Goal: Transaction & Acquisition: Download file/media

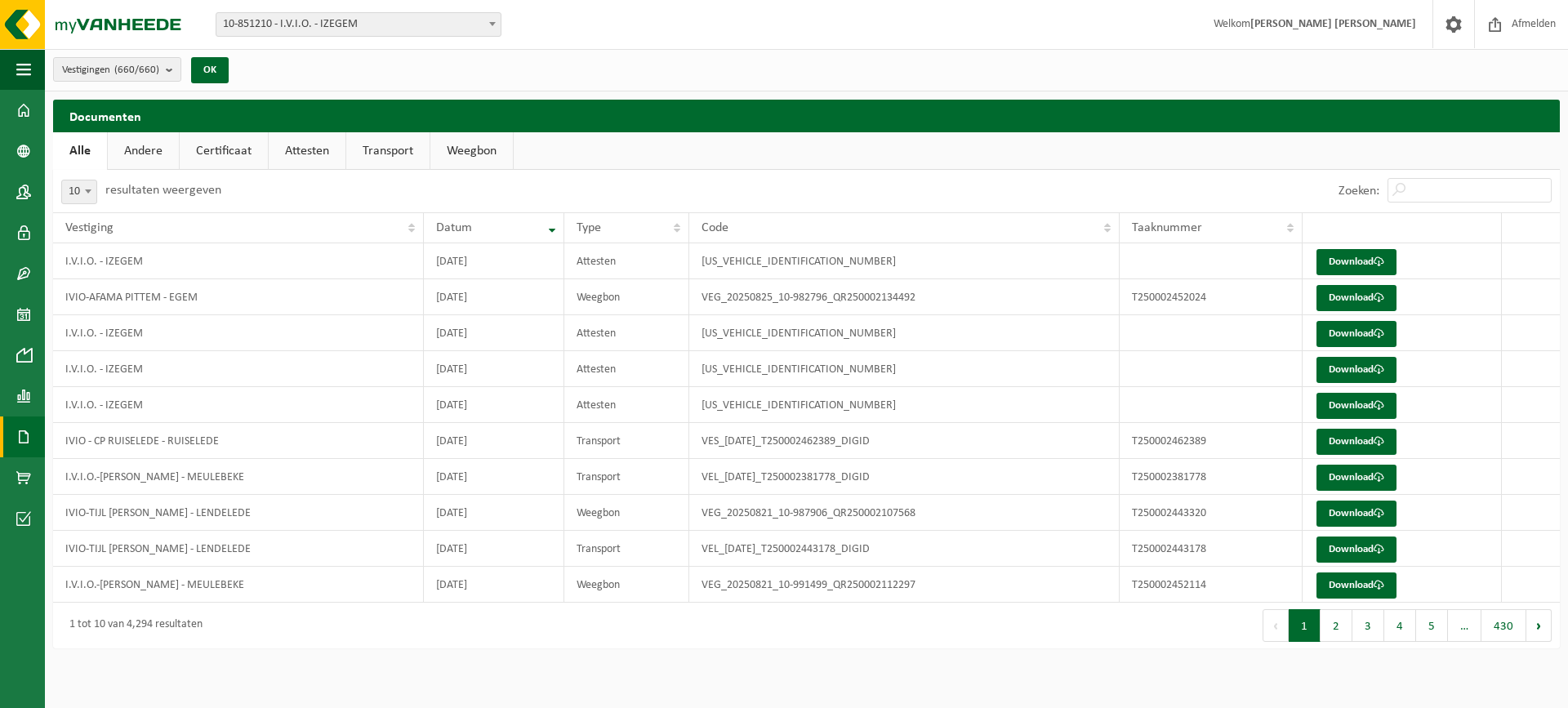
click at [23, 436] on span at bounding box center [24, 437] width 15 height 41
click at [97, 474] on span "Documenten" at bounding box center [125, 472] width 60 height 31
click at [1337, 623] on button "2" at bounding box center [1336, 625] width 32 height 33
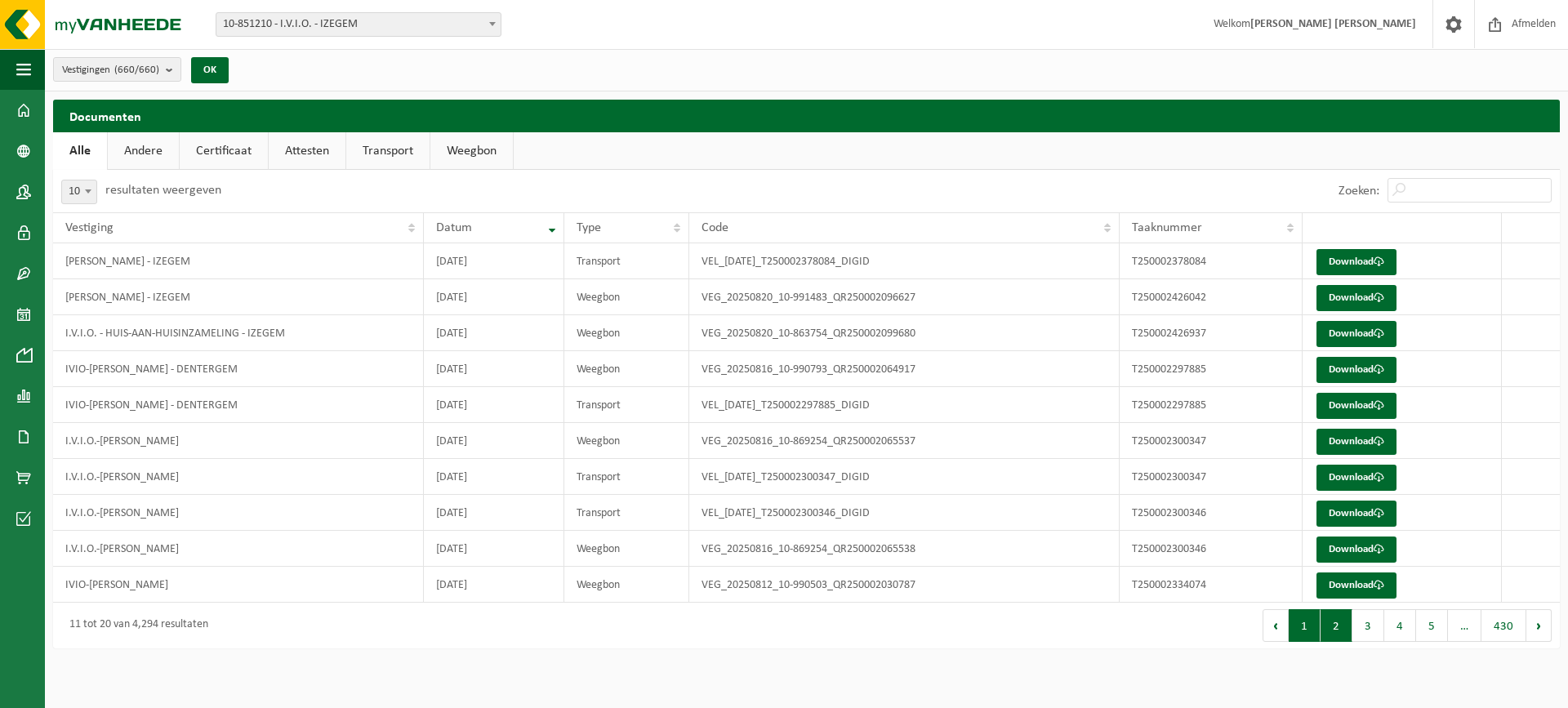
click at [1305, 619] on button "1" at bounding box center [1305, 625] width 32 height 33
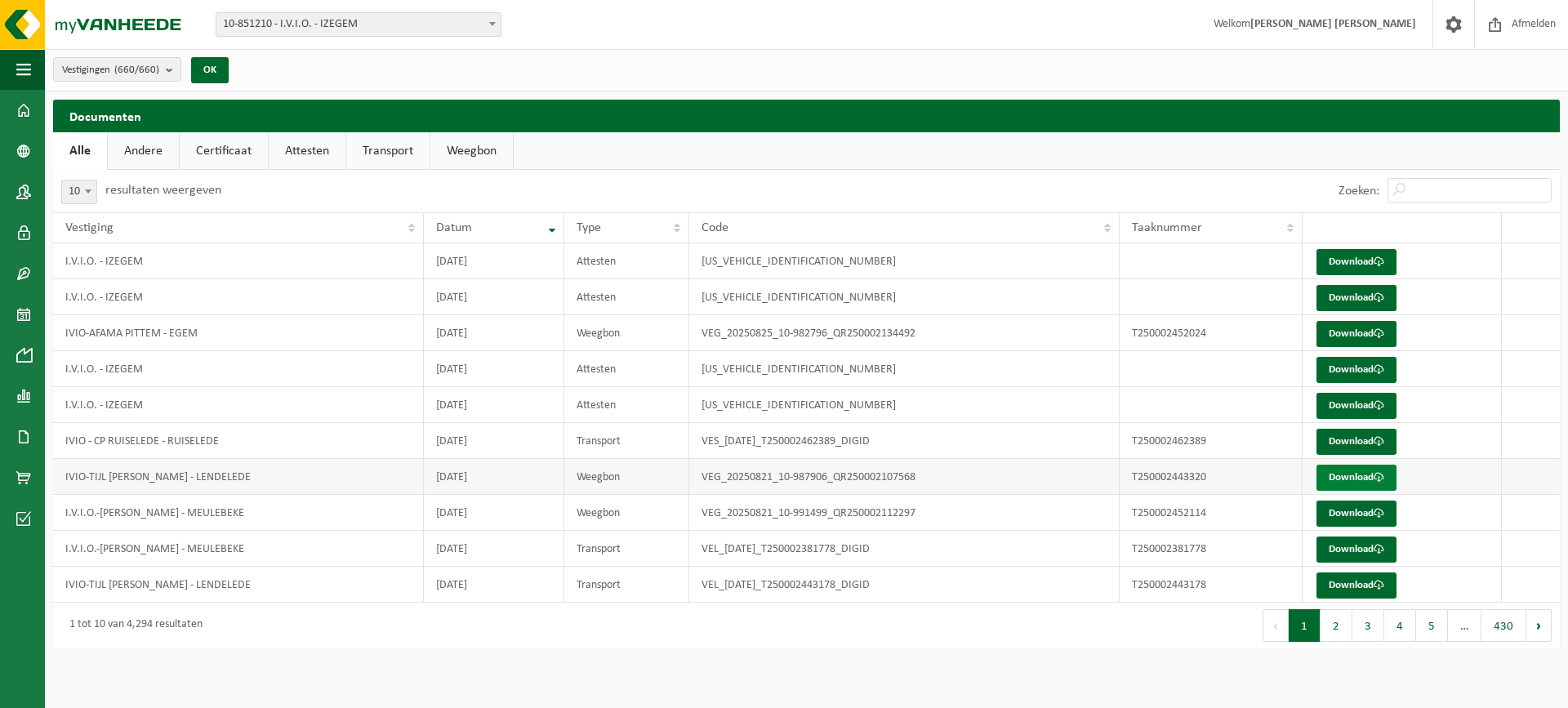
click at [1358, 484] on link "Download" at bounding box center [1357, 478] width 80 height 26
click at [1334, 517] on link "Download" at bounding box center [1357, 514] width 80 height 26
click at [1352, 552] on link "Download" at bounding box center [1357, 550] width 80 height 26
click at [1340, 589] on link "Download" at bounding box center [1357, 586] width 80 height 26
